Goal: Book appointment/travel/reservation

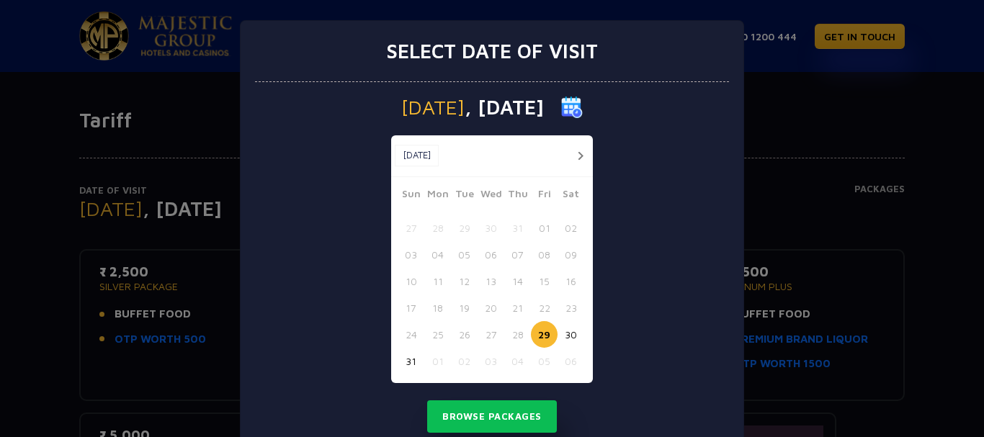
click at [408, 360] on button "31" at bounding box center [411, 361] width 27 height 27
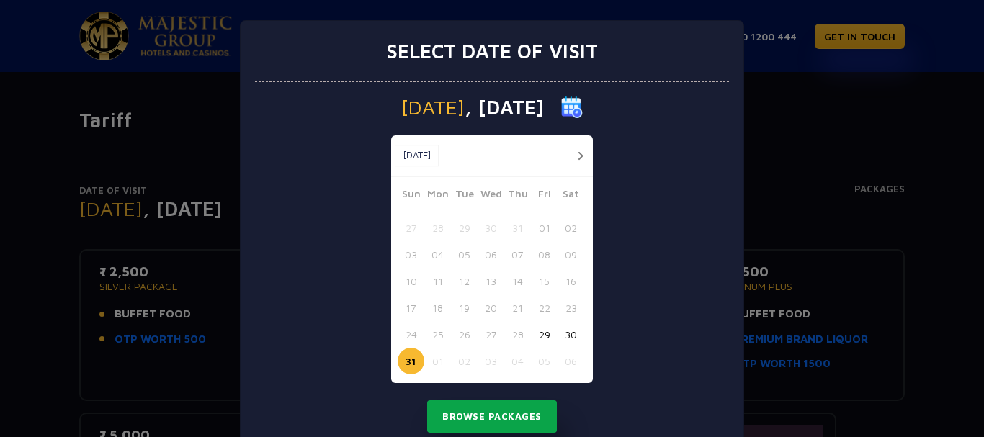
click at [499, 422] on button "Browse Packages" at bounding box center [492, 417] width 130 height 33
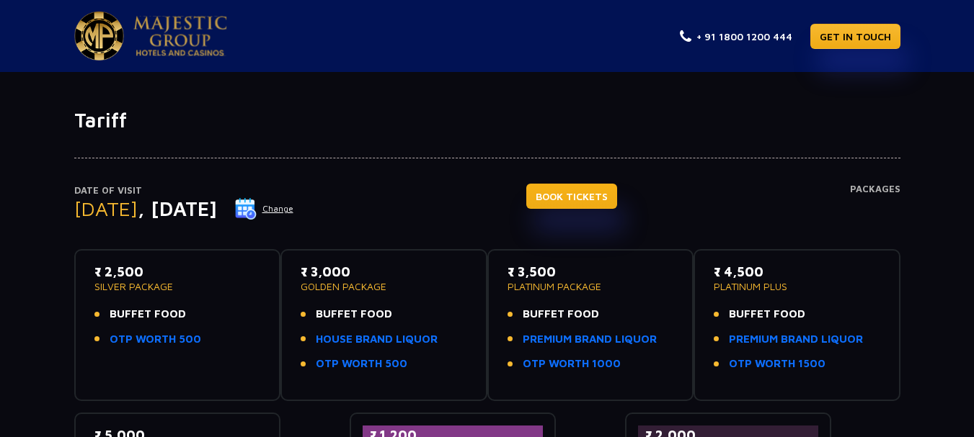
click at [617, 193] on link "BOOK TICKETS" at bounding box center [571, 196] width 91 height 25
